Goal: Transaction & Acquisition: Download file/media

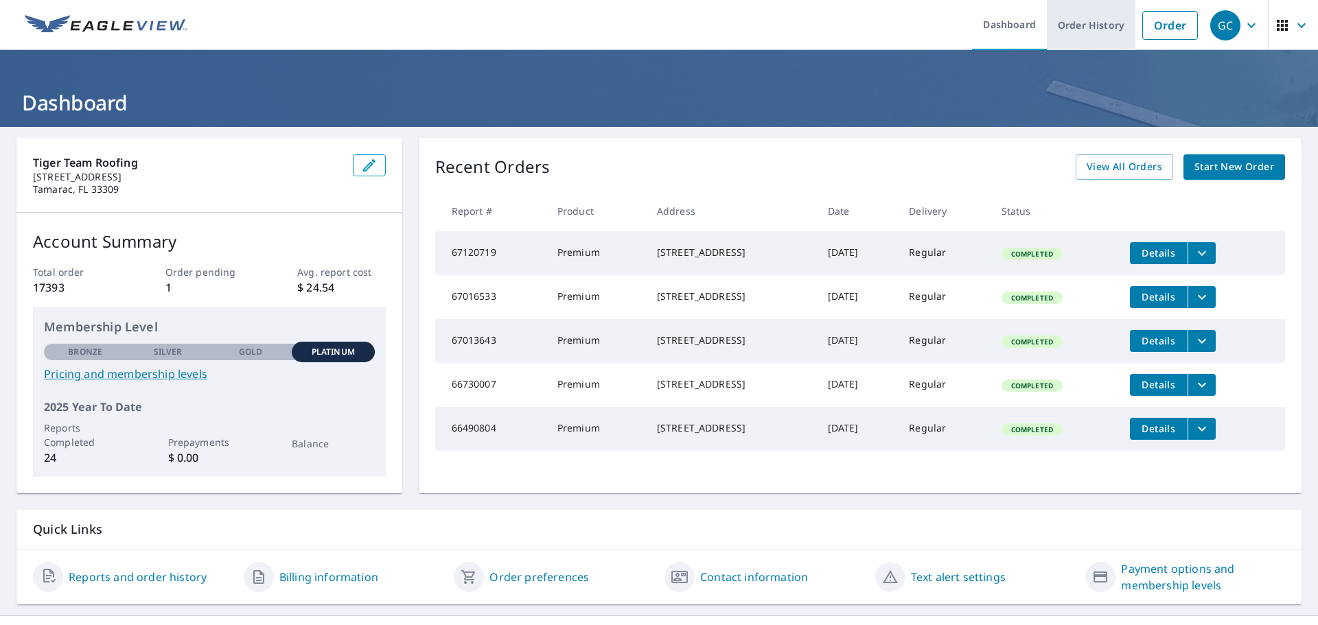
click at [1083, 27] on link "Order History" at bounding box center [1091, 25] width 89 height 50
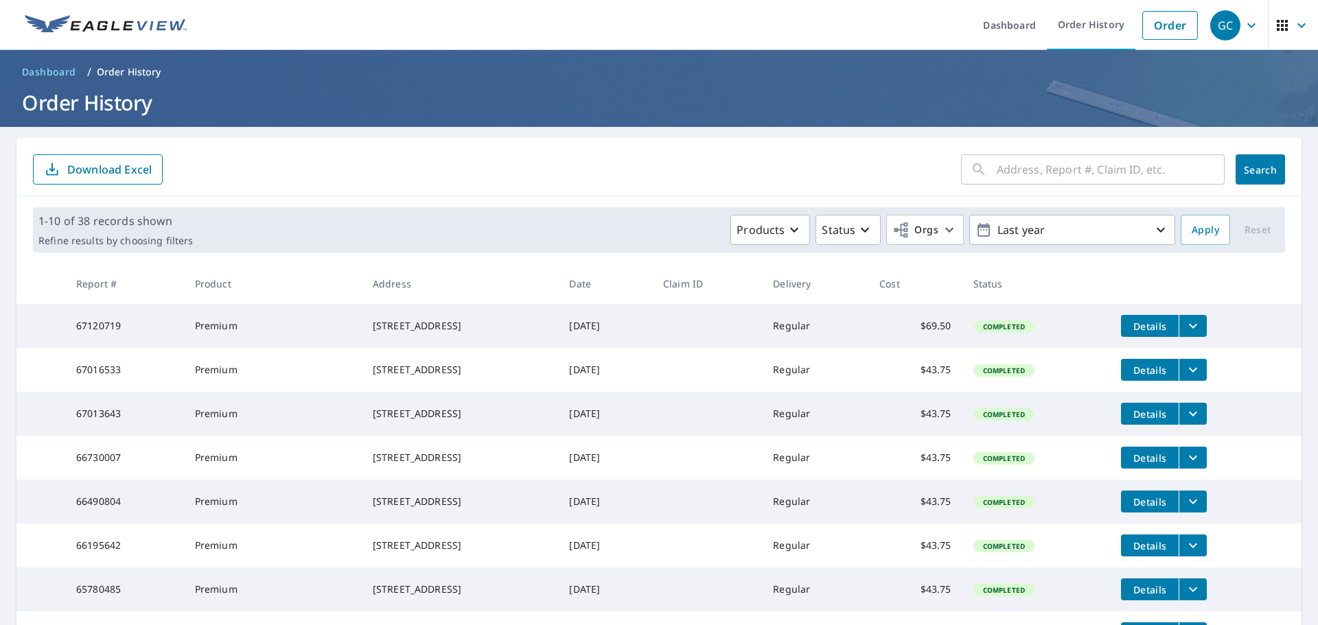
click at [1044, 178] on input "text" at bounding box center [1111, 169] width 228 height 38
type input "9621"
click at [1249, 164] on span "Search" at bounding box center [1260, 169] width 27 height 13
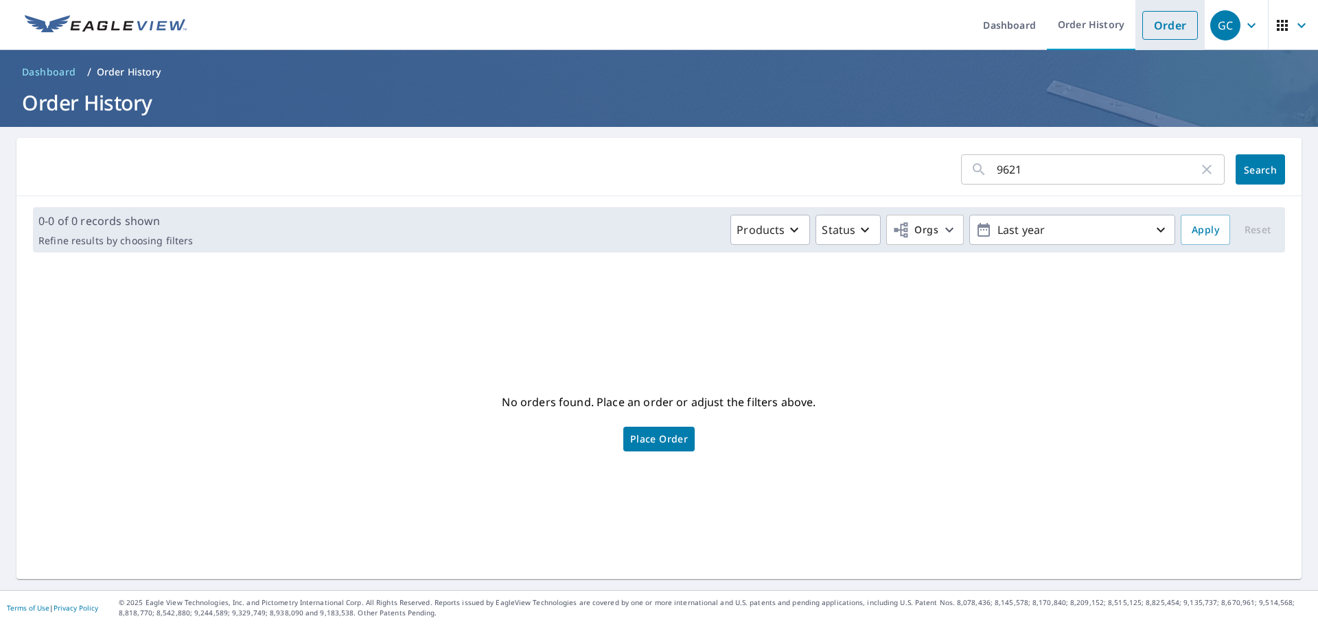
click at [1165, 27] on link "Order" at bounding box center [1170, 25] width 56 height 29
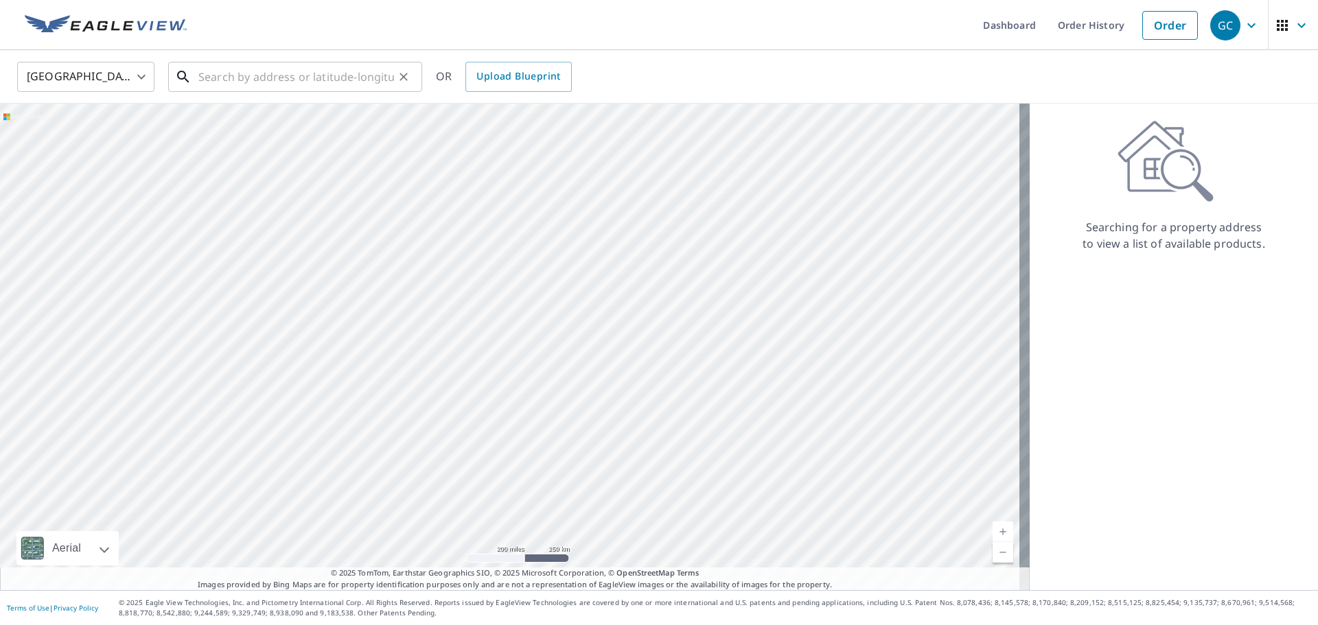
click at [382, 81] on input "text" at bounding box center [296, 77] width 196 height 38
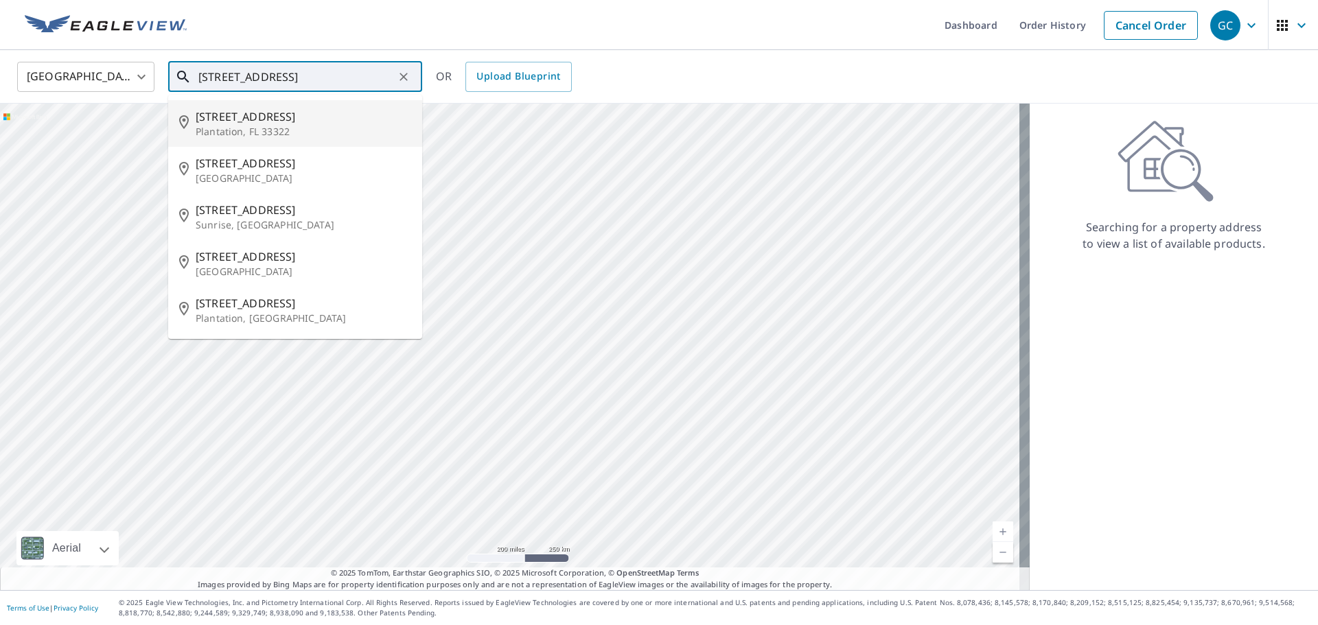
click at [264, 133] on p "Plantation, FL 33322" at bounding box center [304, 132] width 216 height 14
type input "[STREET_ADDRESS]"
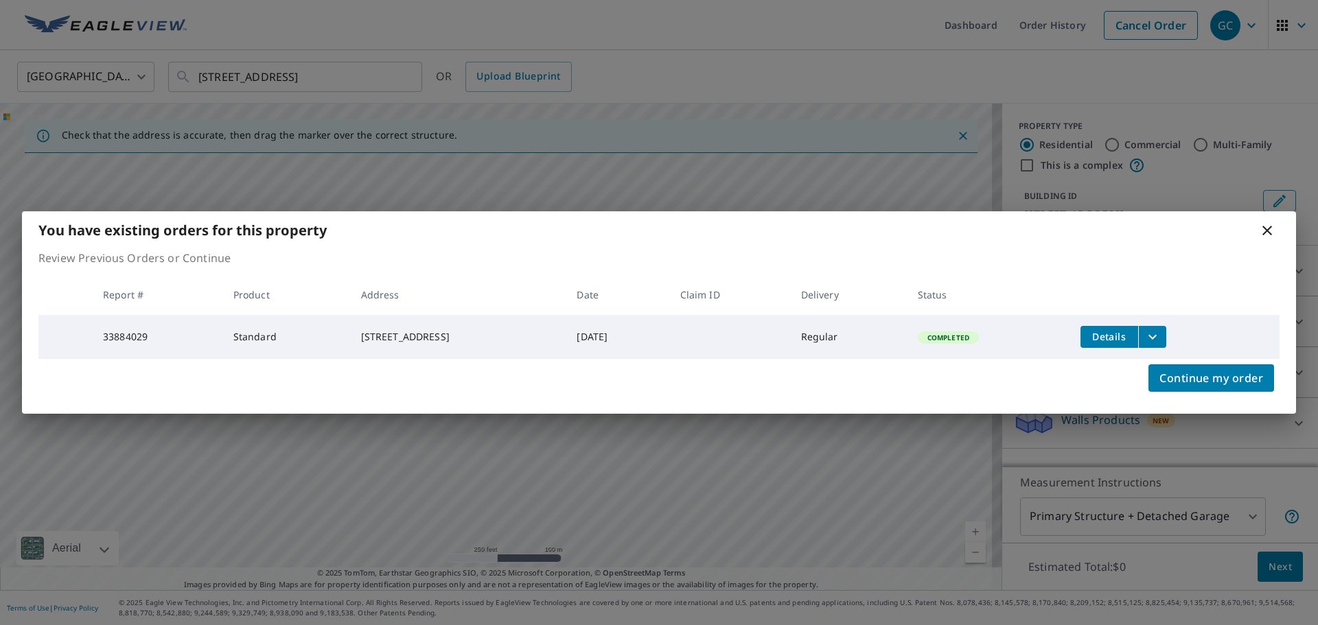
click at [1122, 336] on span "Details" at bounding box center [1109, 336] width 41 height 13
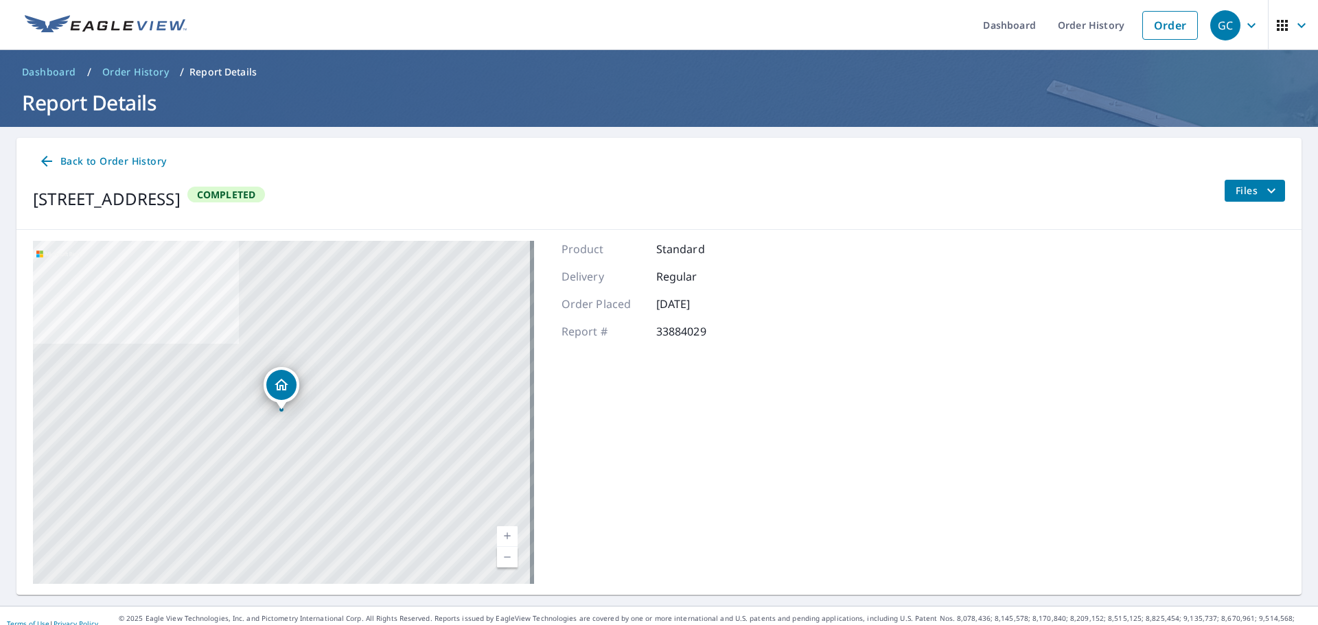
scroll to position [16, 0]
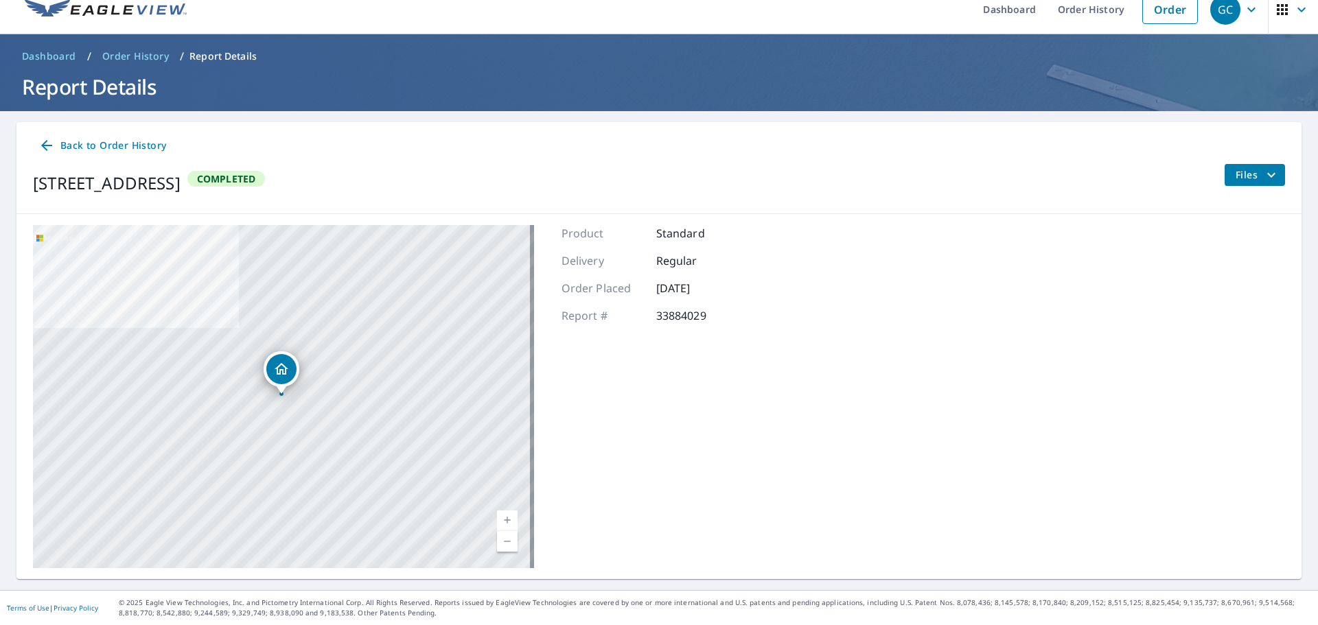
click at [277, 366] on icon "Dropped pin, building 1, Residential property, 9621 NW 11th St Plantation, FL 3…" at bounding box center [281, 369] width 16 height 16
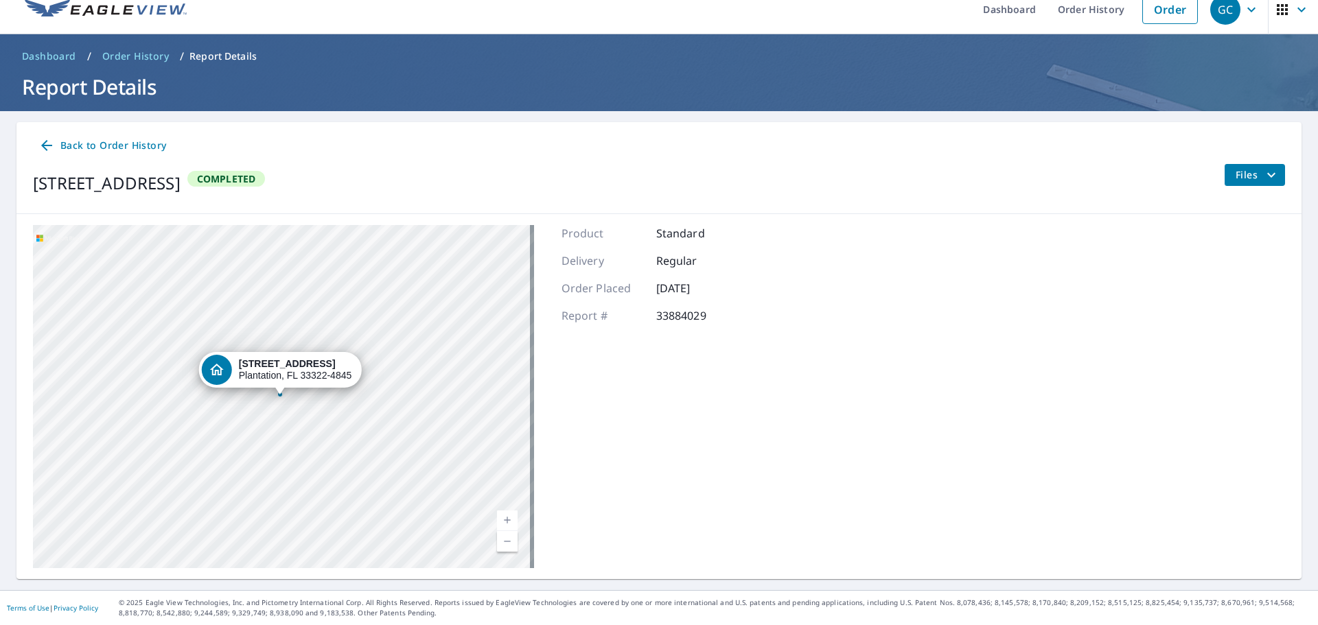
click at [305, 363] on strong "[STREET_ADDRESS]" at bounding box center [287, 363] width 97 height 11
click at [1236, 171] on span "Files" at bounding box center [1258, 175] width 44 height 16
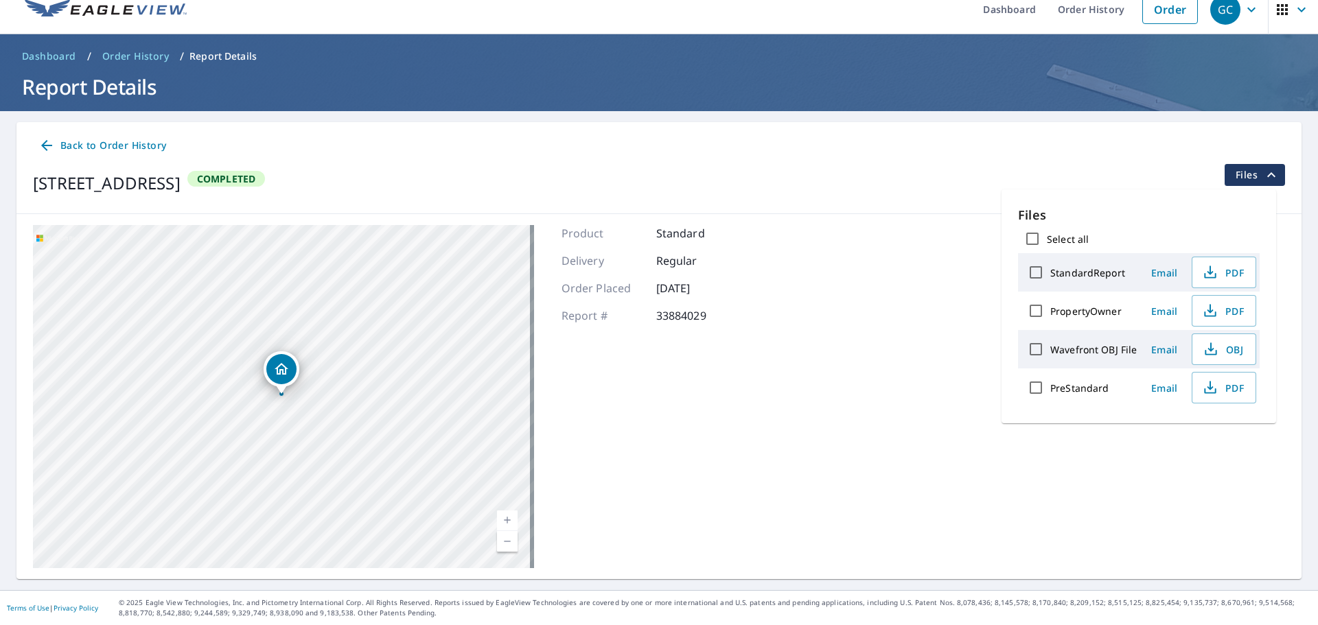
click at [1118, 272] on label "StandardReport" at bounding box center [1087, 272] width 75 height 13
click at [1050, 272] on input "StandardReport" at bounding box center [1035, 272] width 29 height 29
checkbox input "true"
click at [1206, 436] on span "Download" at bounding box center [1206, 436] width 73 height 16
